Goal: Check status: Check status

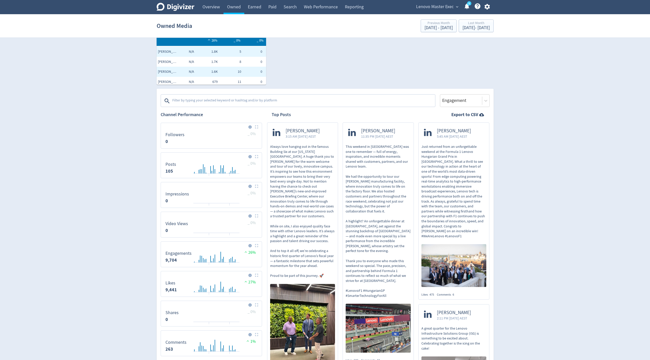
click at [446, 7] on span "Lenovo Master Exec" at bounding box center [435, 7] width 38 height 8
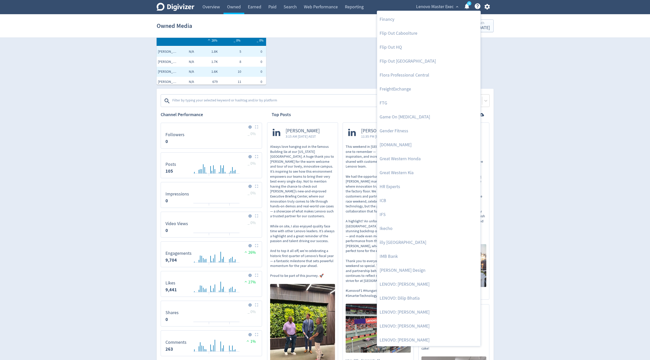
scroll to position [286, 0]
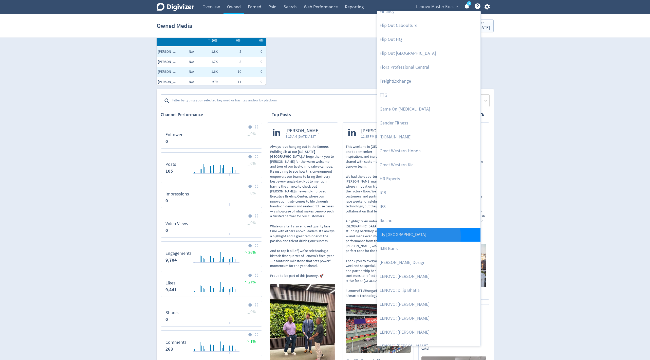
click at [400, 236] on link "illy [GEOGRAPHIC_DATA]" at bounding box center [428, 235] width 103 height 14
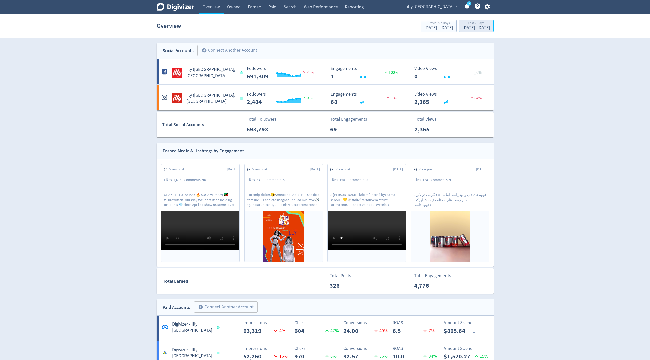
click at [466, 22] on div "Last 7 Days" at bounding box center [476, 23] width 27 height 4
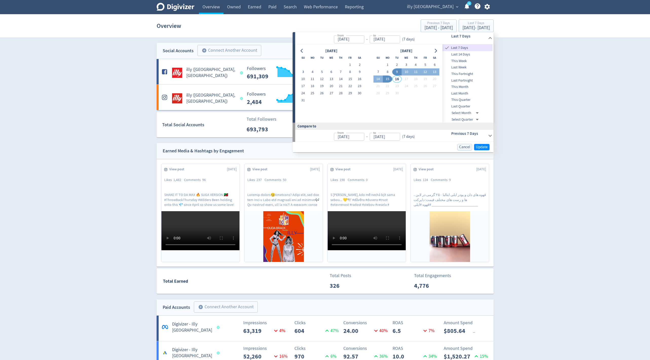
click at [468, 86] on span "This Month" at bounding box center [468, 87] width 50 height 6
type input "[DATE]"
click at [486, 148] on span "Update" at bounding box center [482, 147] width 12 height 4
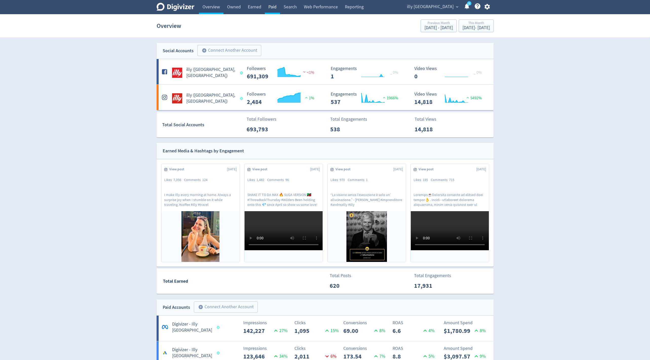
click at [267, 7] on link "Paid" at bounding box center [272, 7] width 15 height 14
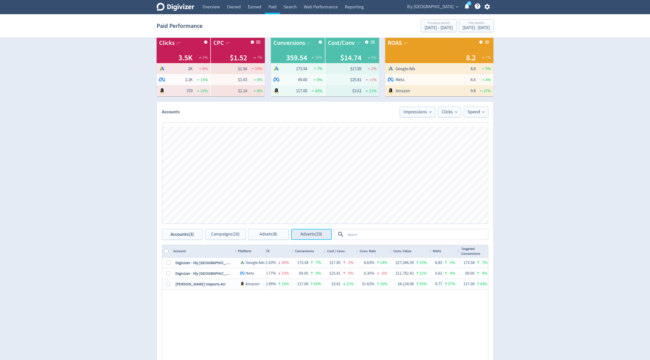
click at [316, 236] on span "Adverts (29)" at bounding box center [312, 234] width 22 height 5
